Goal: Information Seeking & Learning: Learn about a topic

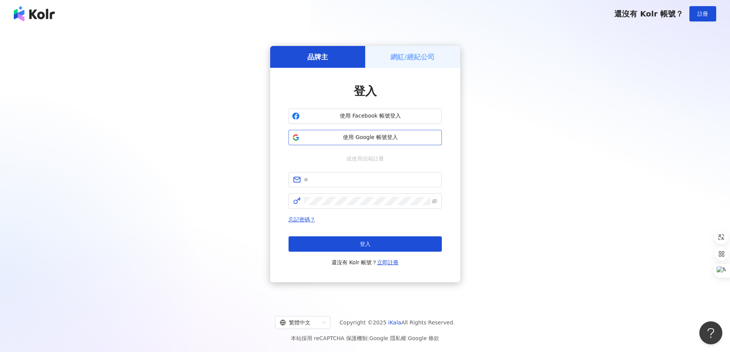
click at [379, 141] on span "使用 Google 帳號登入" at bounding box center [371, 138] width 136 height 8
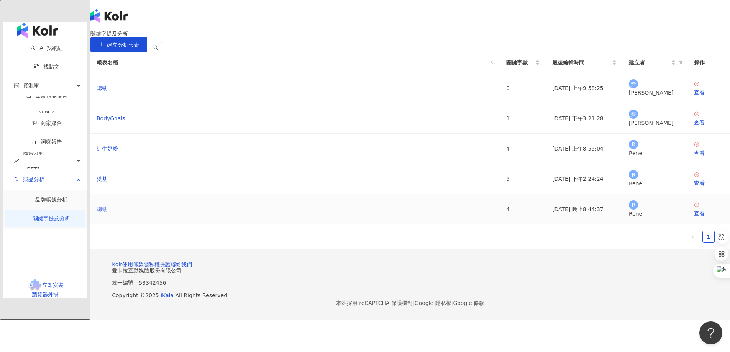
click at [107, 213] on link "聰勁" at bounding box center [102, 209] width 11 height 8
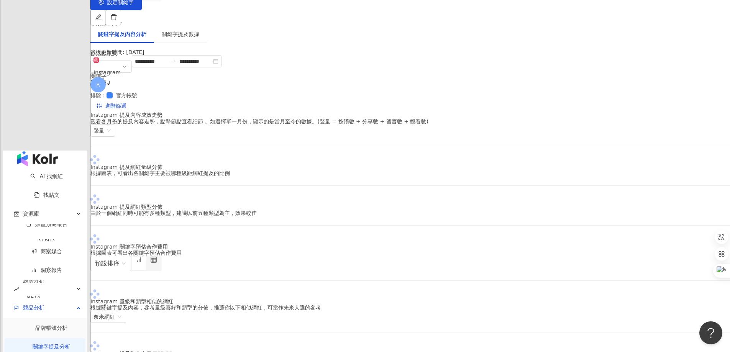
scroll to position [38, 0]
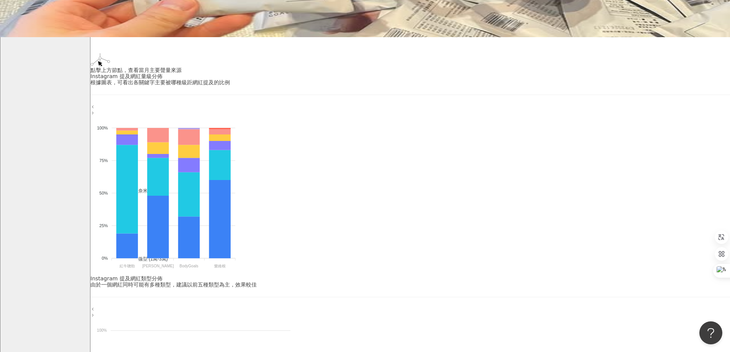
scroll to position [536, 0]
